Goal: Task Accomplishment & Management: Manage account settings

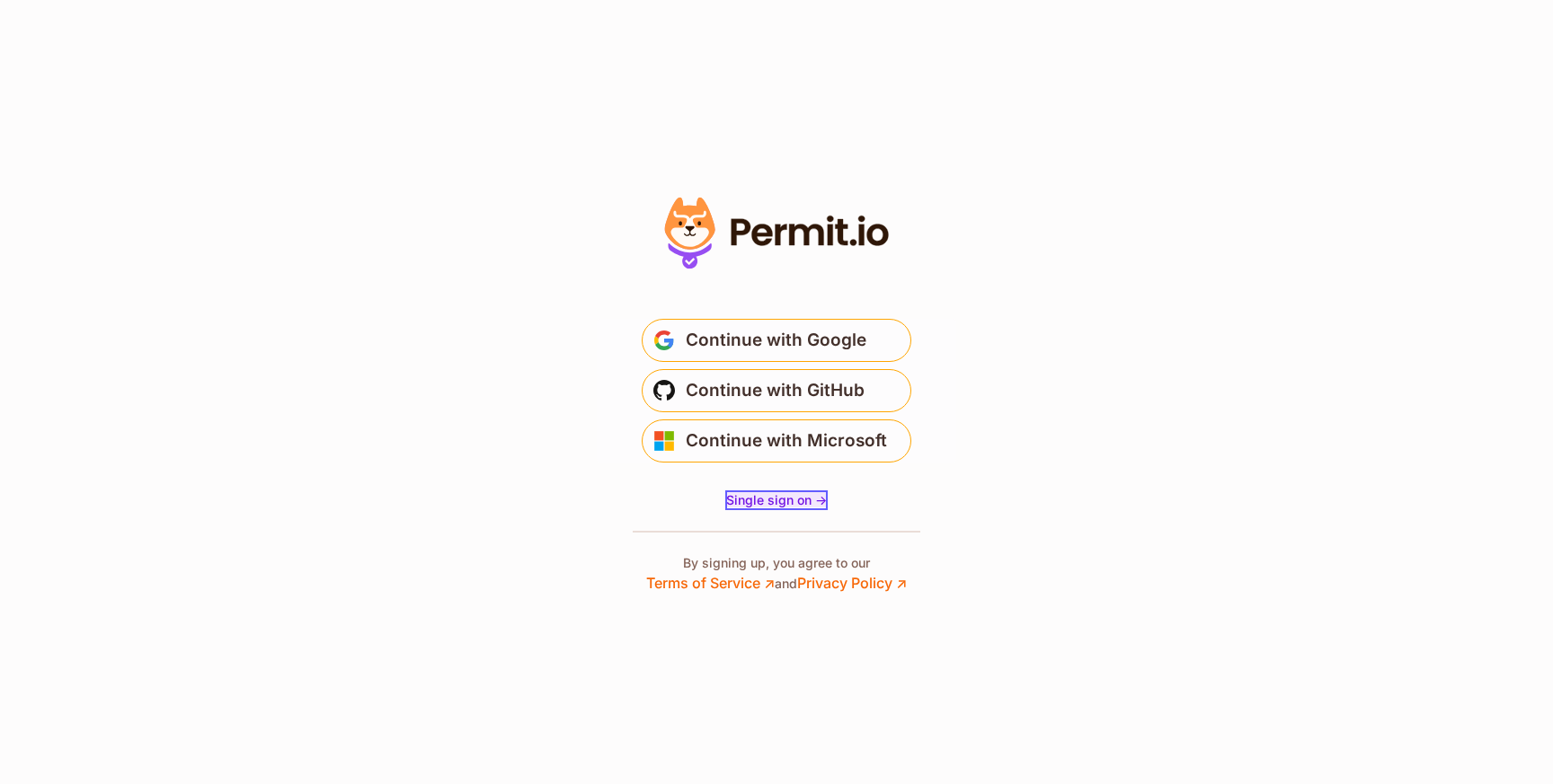
click at [761, 500] on span "Single sign on ->" at bounding box center [776, 500] width 101 height 16
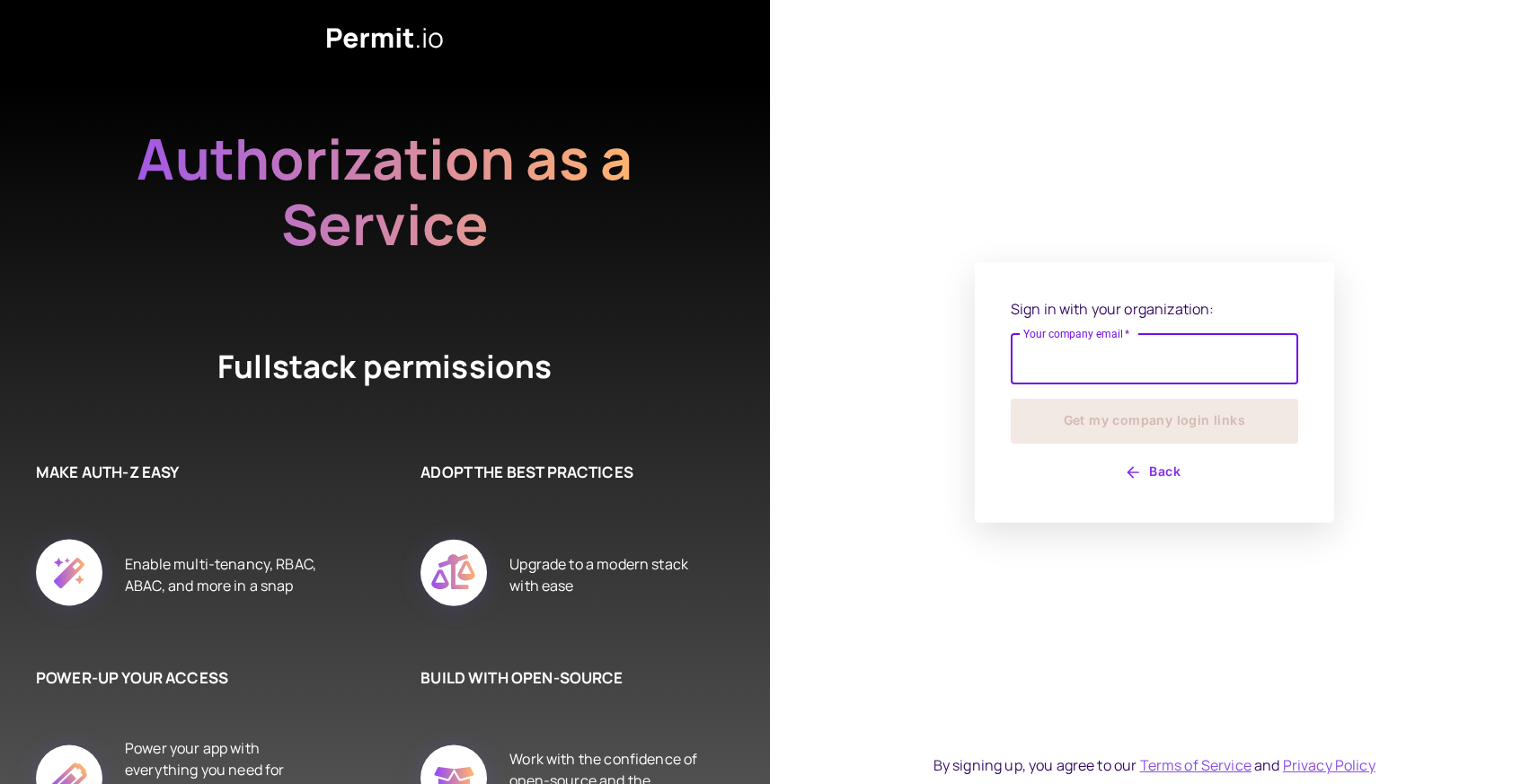
click at [1067, 347] on input "Your company email   *" at bounding box center [1154, 360] width 288 height 50
type input "**********"
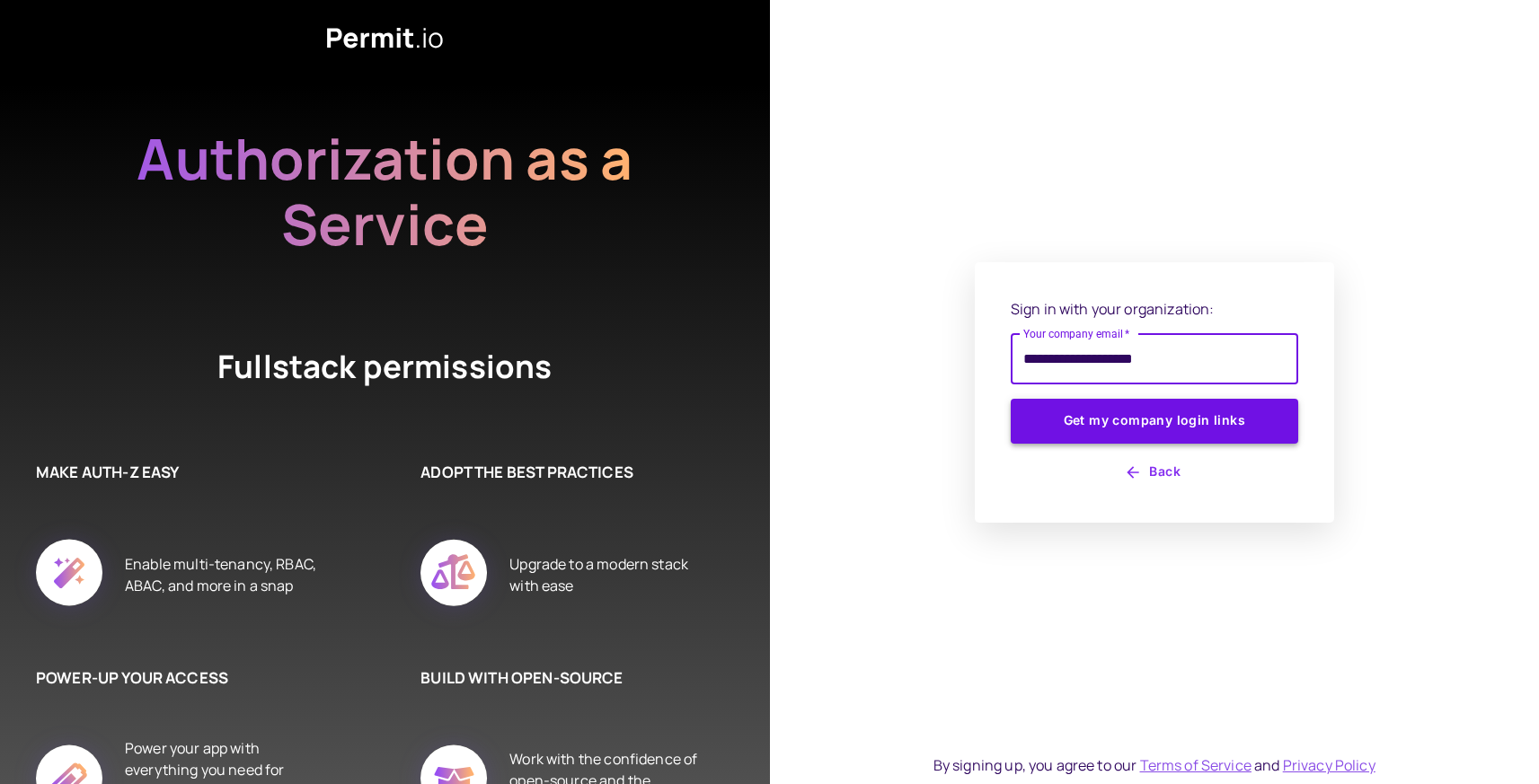
click at [1155, 425] on button "Get my company login links" at bounding box center [1154, 422] width 288 height 45
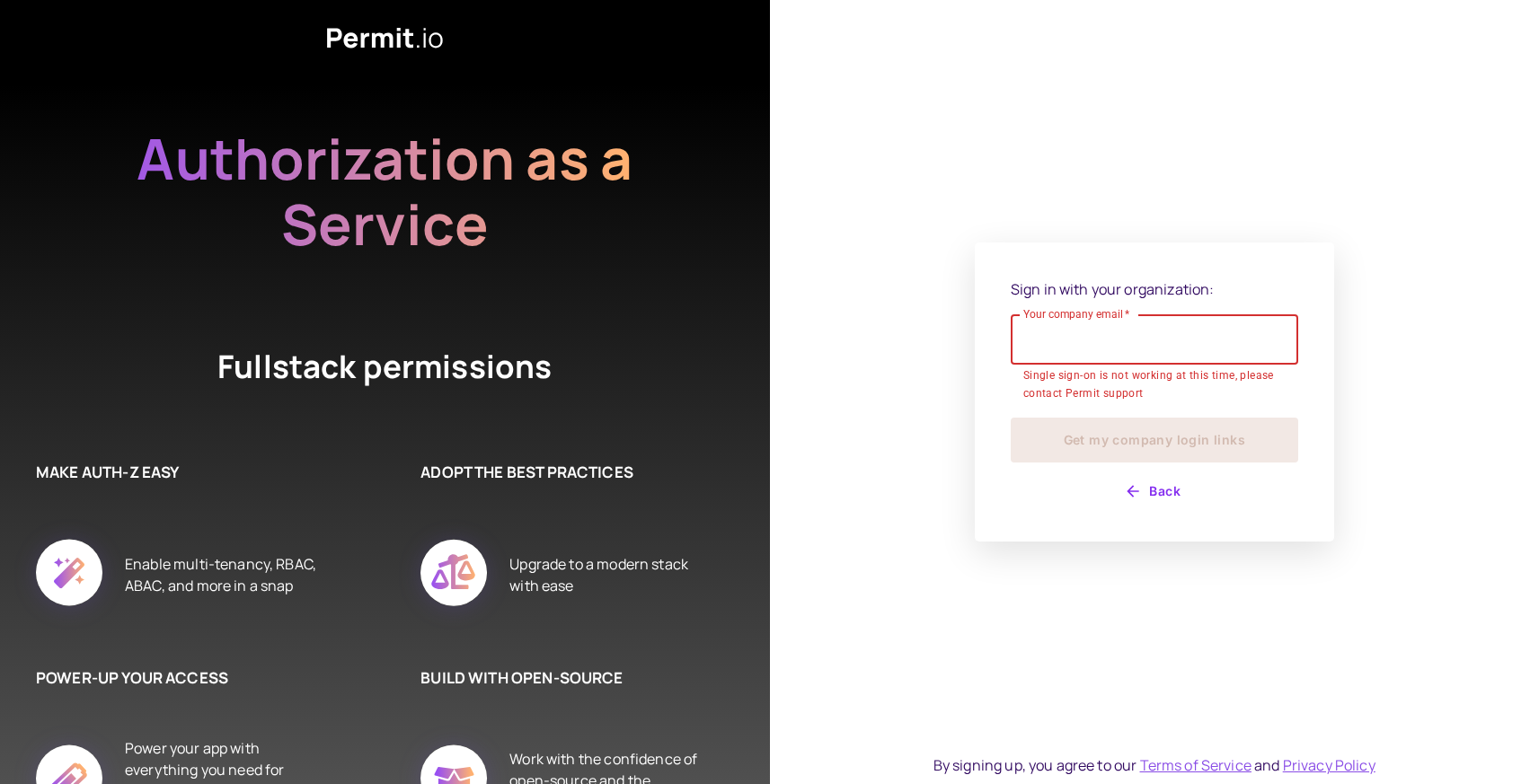
click at [1080, 349] on input "Your company email   *" at bounding box center [1154, 339] width 288 height 50
click at [980, 380] on div "Sign in with your organization: Your company email   * Your company email   * S…" at bounding box center [1154, 392] width 360 height 299
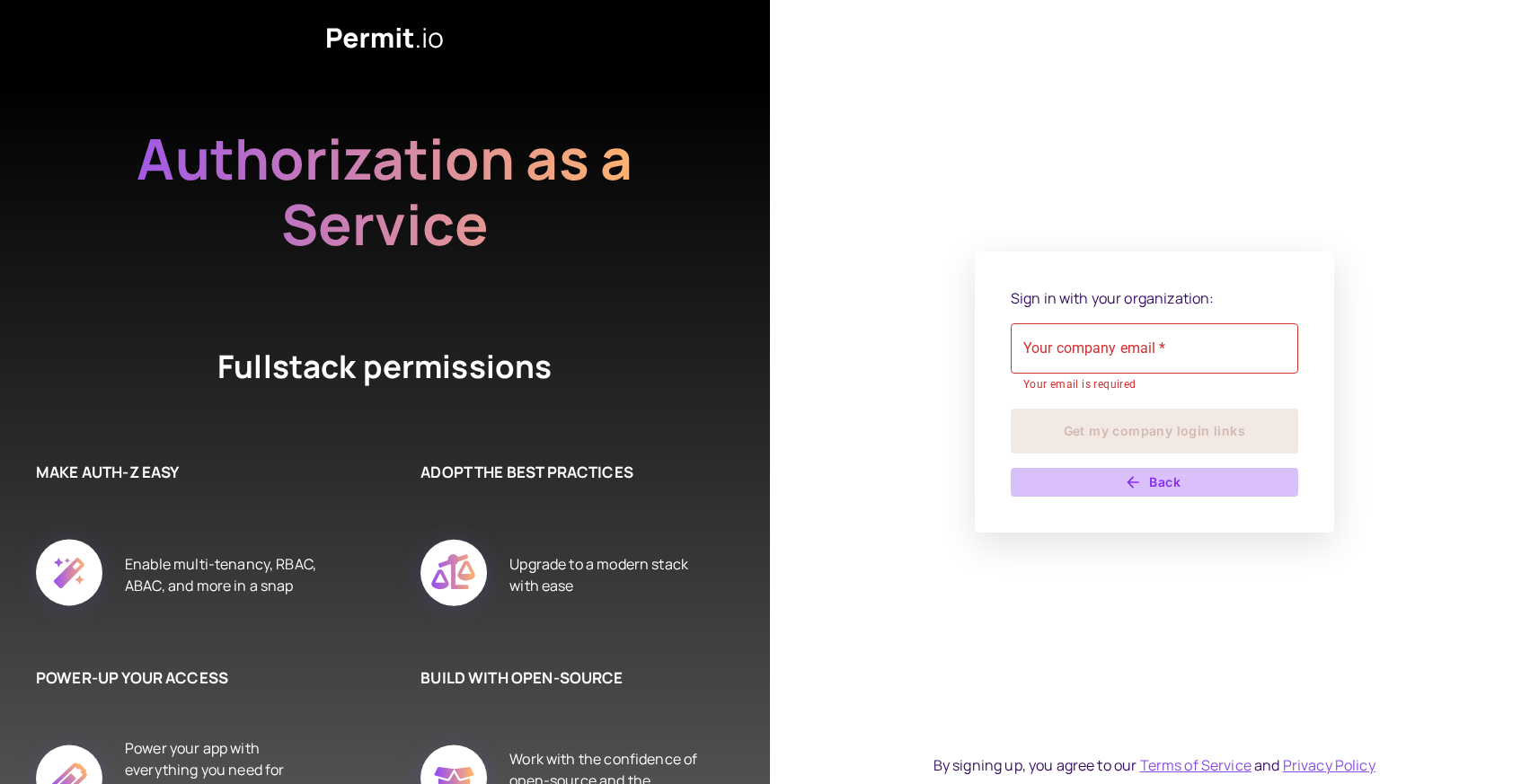
click at [1148, 487] on button "Back" at bounding box center [1154, 483] width 288 height 29
